Goal: Find specific page/section: Find specific page/section

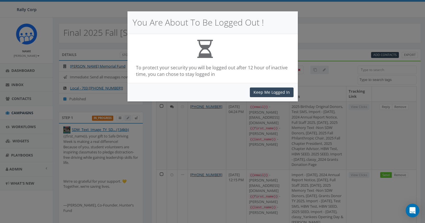
select select "50"
select select
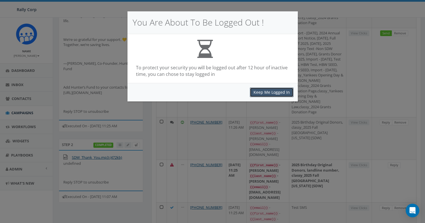
click at [251, 93] on button "Keep Me Logged In" at bounding box center [272, 92] width 44 height 10
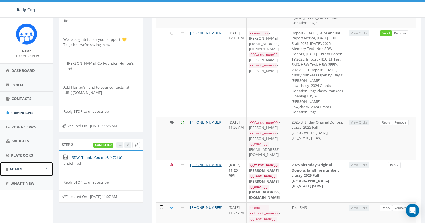
click at [14, 167] on span "Admin" at bounding box center [15, 168] width 13 height 5
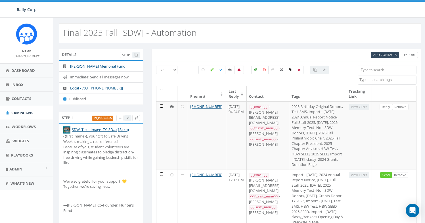
select select
click at [23, 164] on link "Admin" at bounding box center [26, 169] width 53 height 14
click at [31, 183] on link "Accounts" at bounding box center [26, 181] width 53 height 11
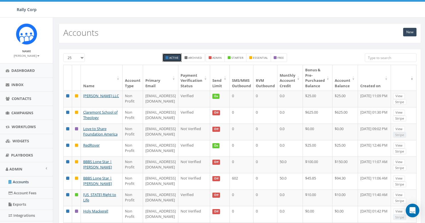
click at [374, 61] on input "search" at bounding box center [391, 57] width 52 height 9
paste input "Claremont"
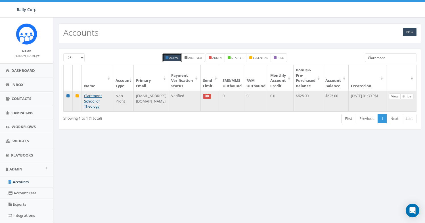
type input "Claremont"
click at [394, 97] on link "View" at bounding box center [395, 96] width 12 height 6
